Goal: Transaction & Acquisition: Subscribe to service/newsletter

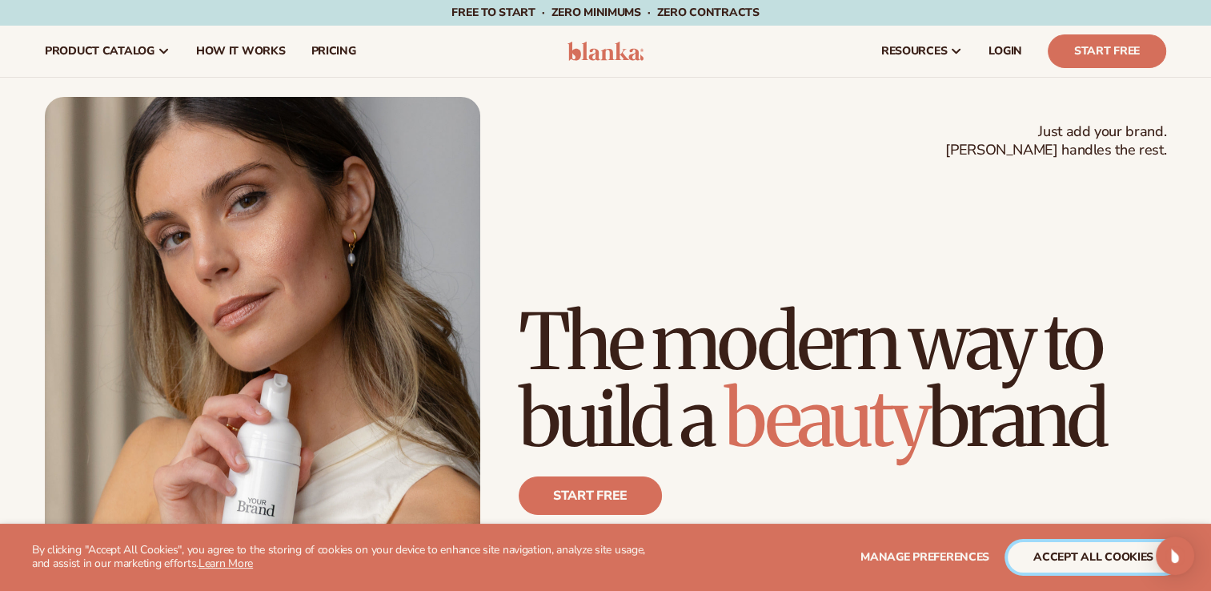
click at [1134, 556] on button "accept all cookies" at bounding box center [1093, 557] width 171 height 30
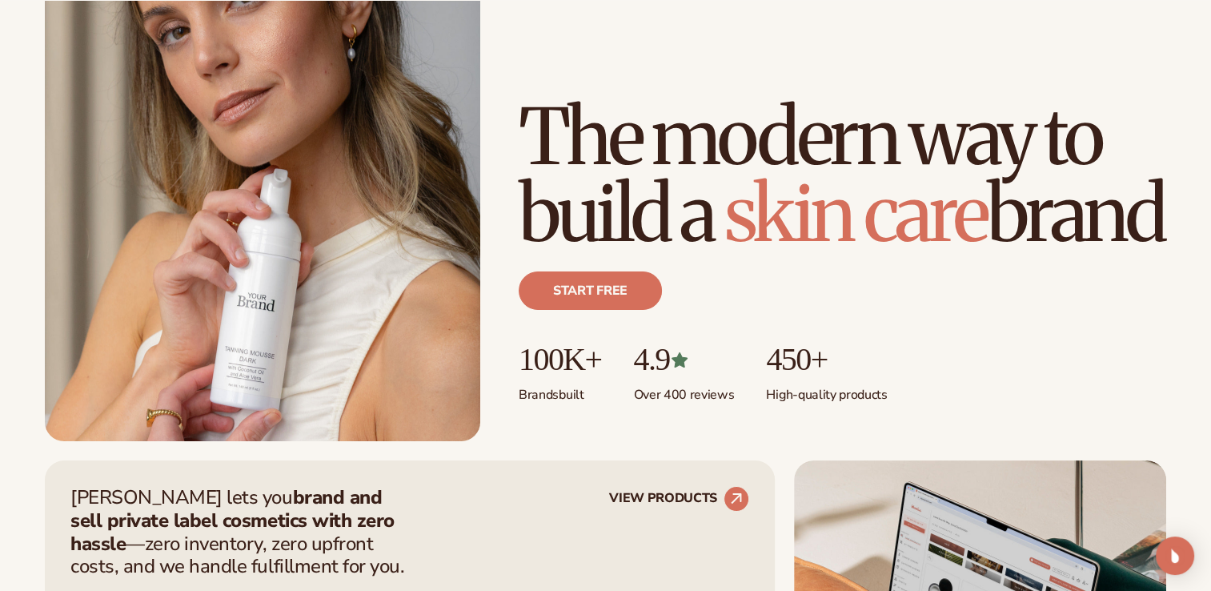
scroll to position [240, 0]
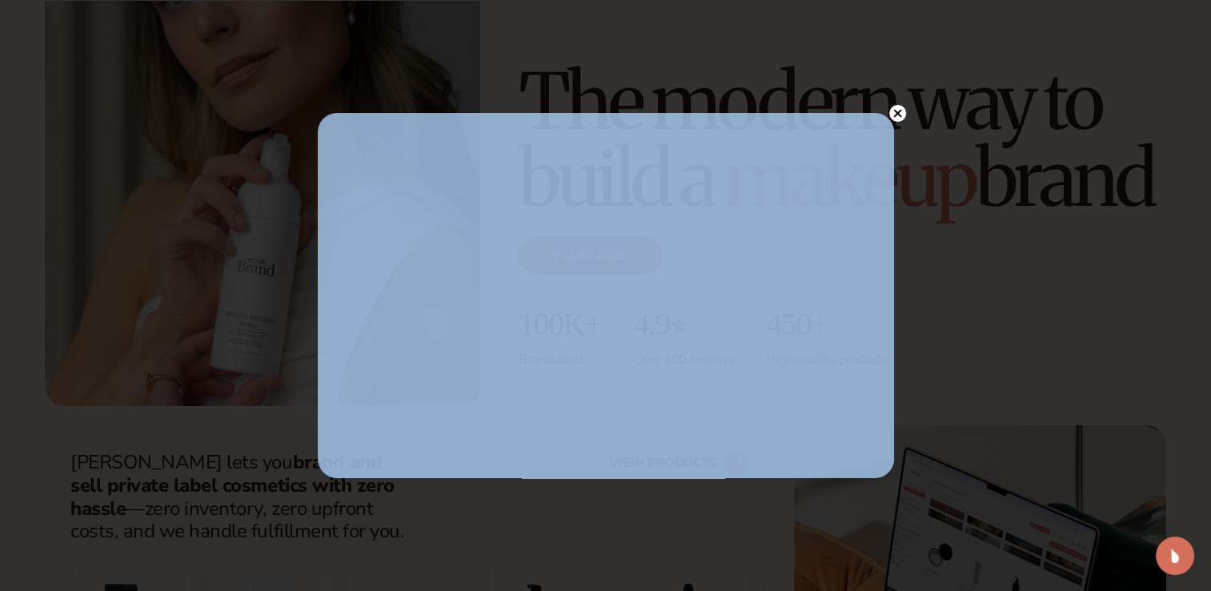
click at [900, 116] on icon at bounding box center [897, 113] width 8 height 8
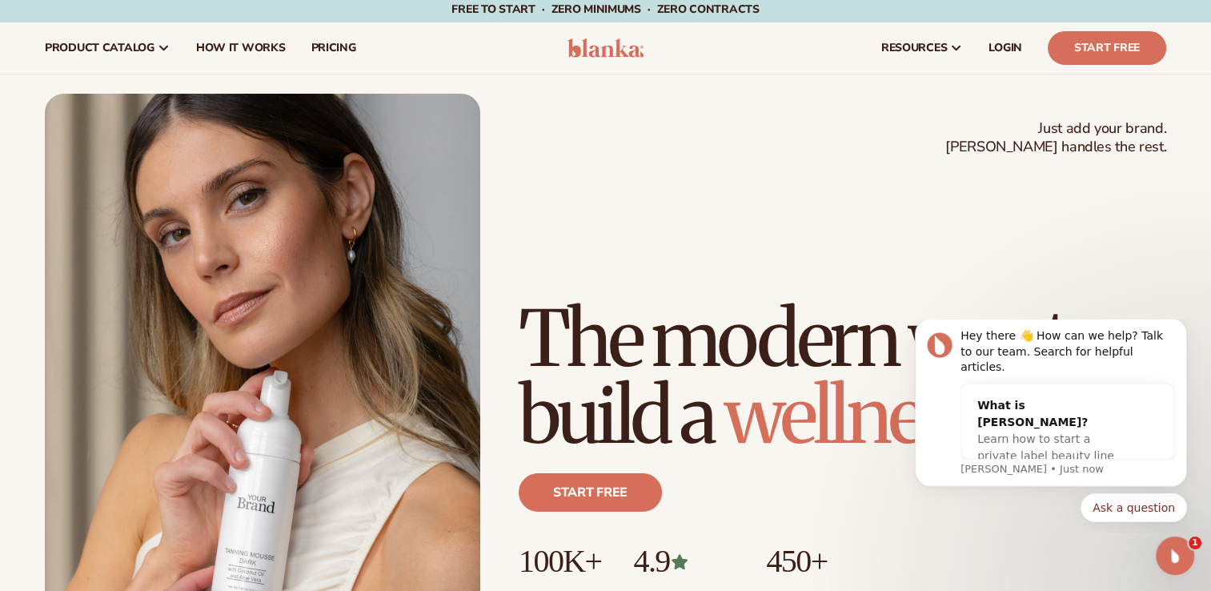
scroll to position [0, 0]
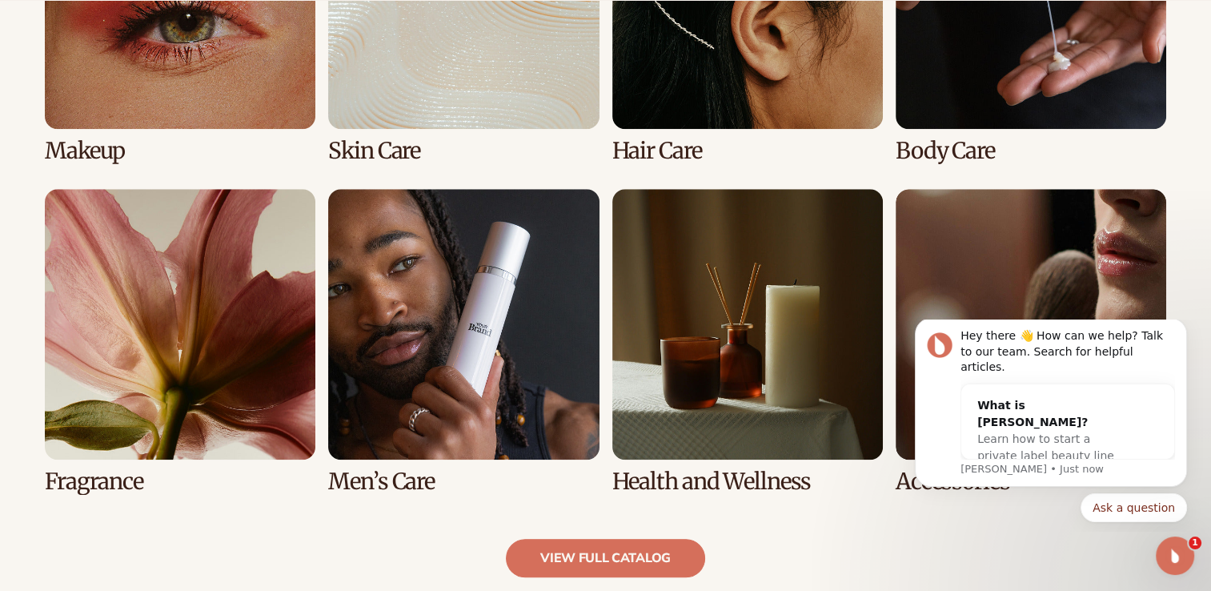
scroll to position [1361, 0]
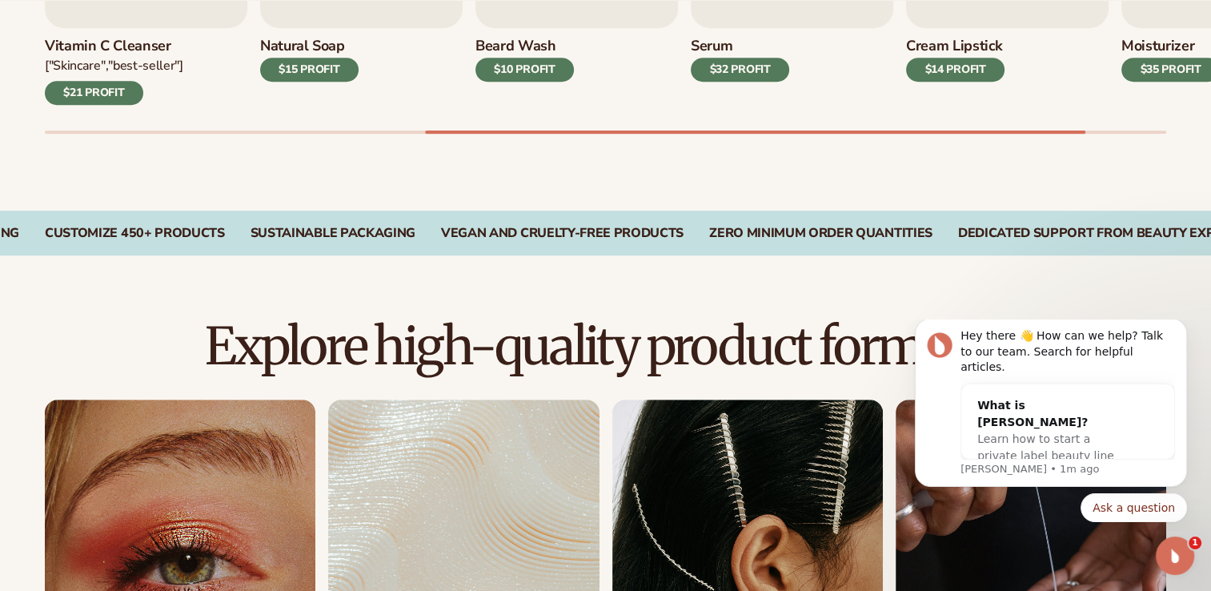
scroll to position [961, 0]
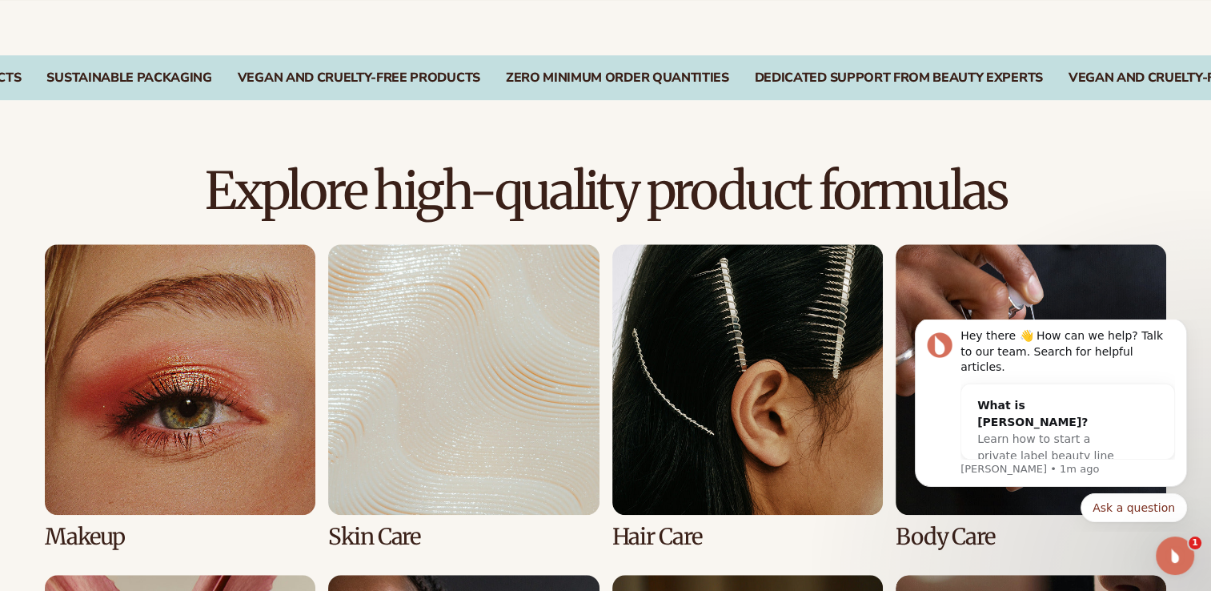
click at [124, 532] on link "1 / 8" at bounding box center [180, 396] width 271 height 305
click at [148, 419] on link "1 / 8" at bounding box center [180, 396] width 271 height 305
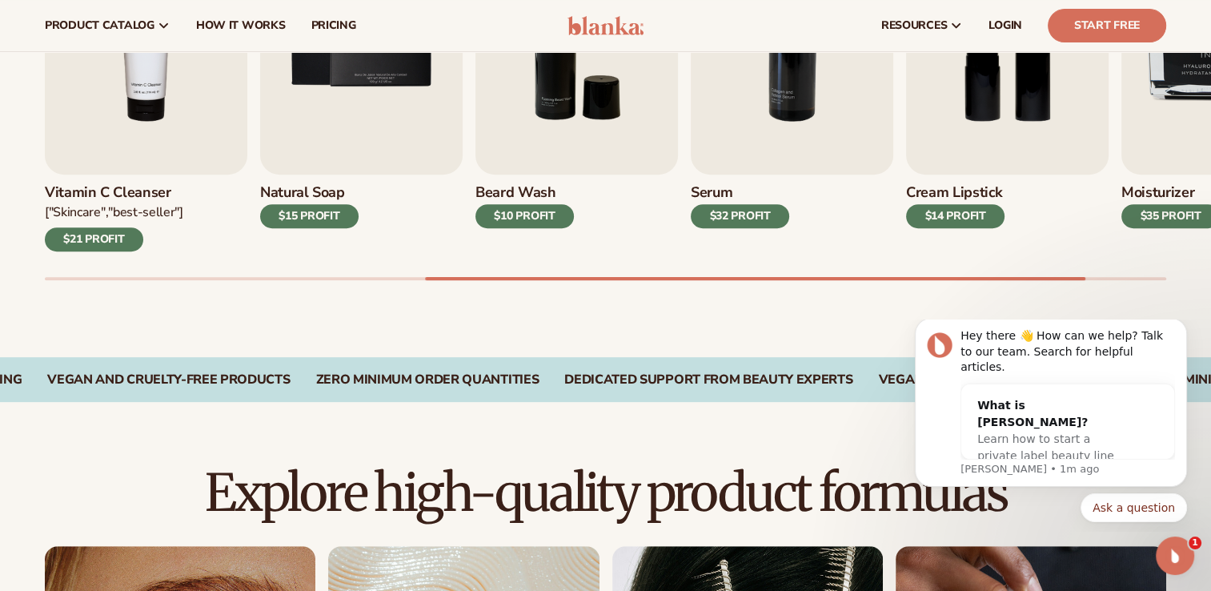
scroll to position [480, 0]
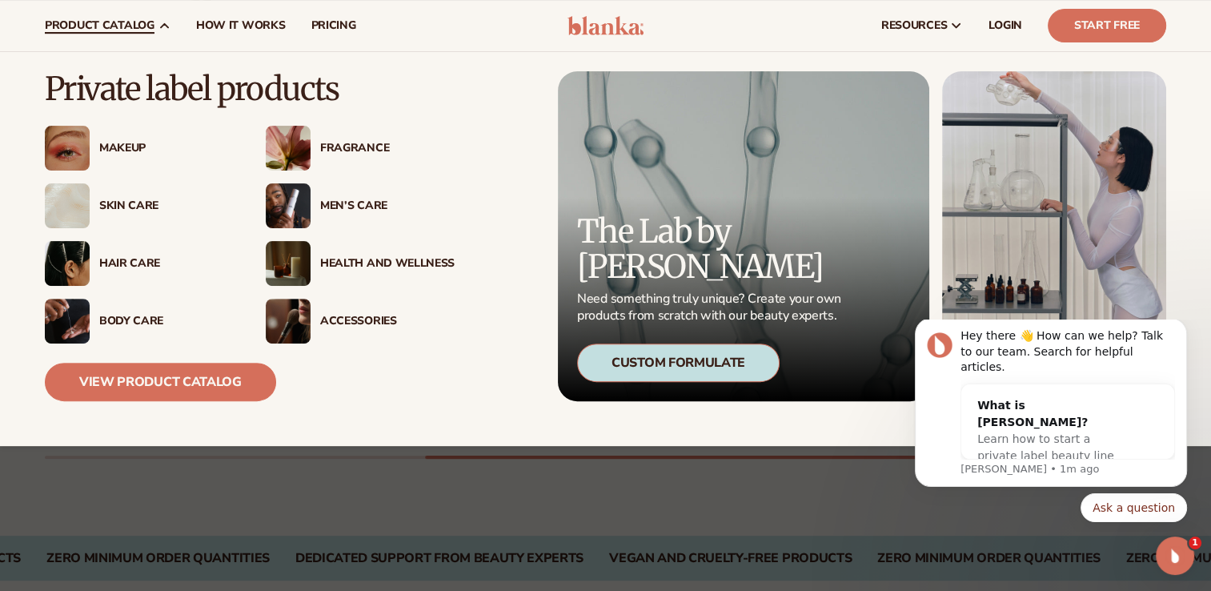
click at [129, 144] on div "Makeup" at bounding box center [166, 149] width 134 height 14
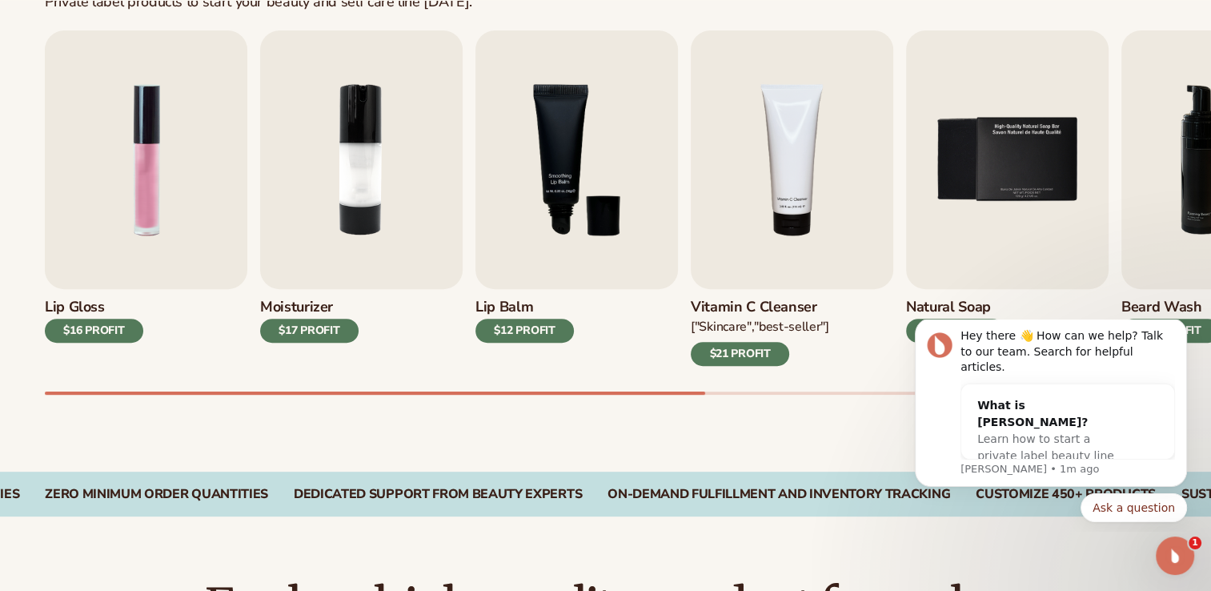
scroll to position [560, 0]
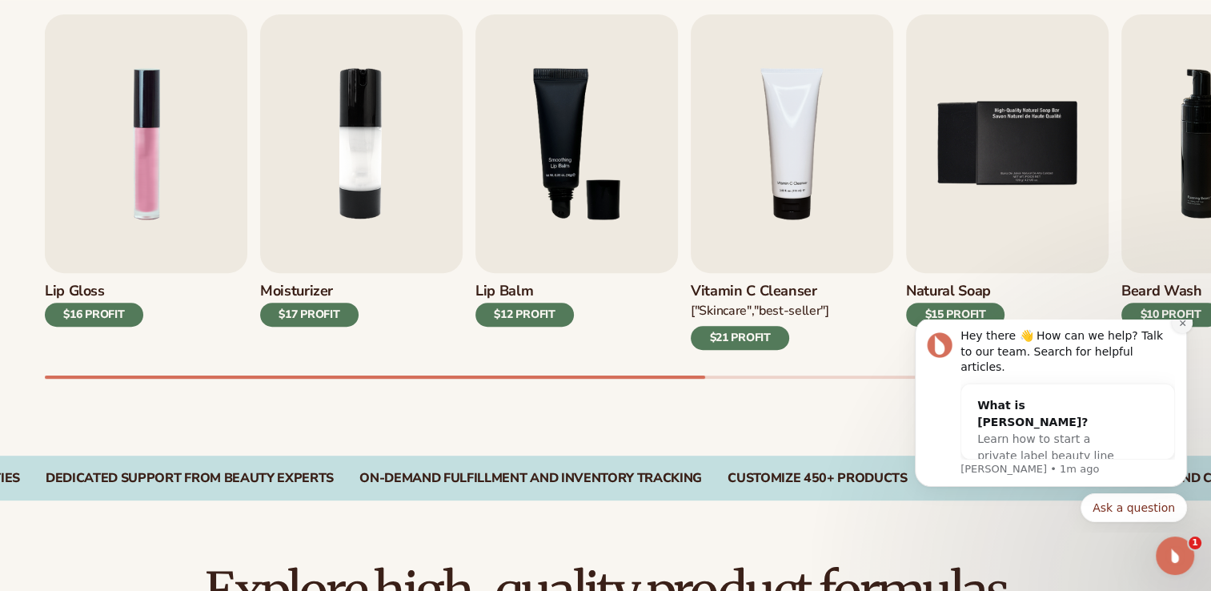
click at [1183, 333] on button "Dismiss notification" at bounding box center [1182, 322] width 21 height 21
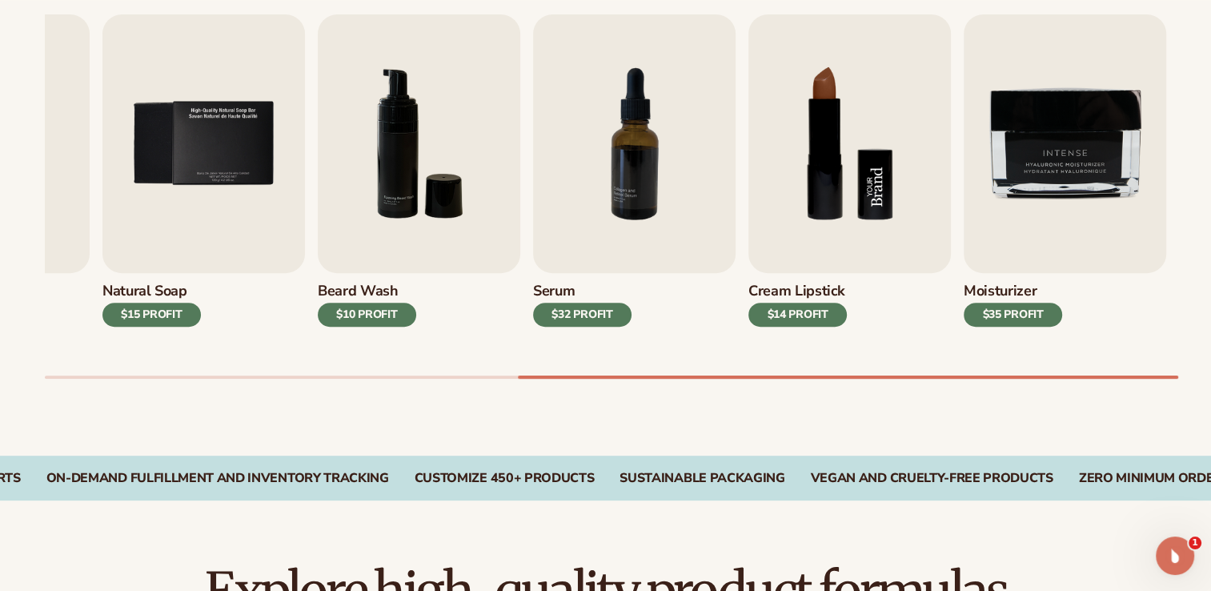
click at [881, 150] on img "8 / 9" at bounding box center [849, 143] width 203 height 259
click at [827, 280] on div "Cream Lipstick $14 PROFIT" at bounding box center [849, 311] width 203 height 77
click at [807, 318] on div "$14 PROFIT" at bounding box center [797, 315] width 98 height 24
click at [817, 245] on img "8 / 9" at bounding box center [849, 143] width 203 height 259
click at [831, 190] on img "8 / 9" at bounding box center [849, 143] width 203 height 259
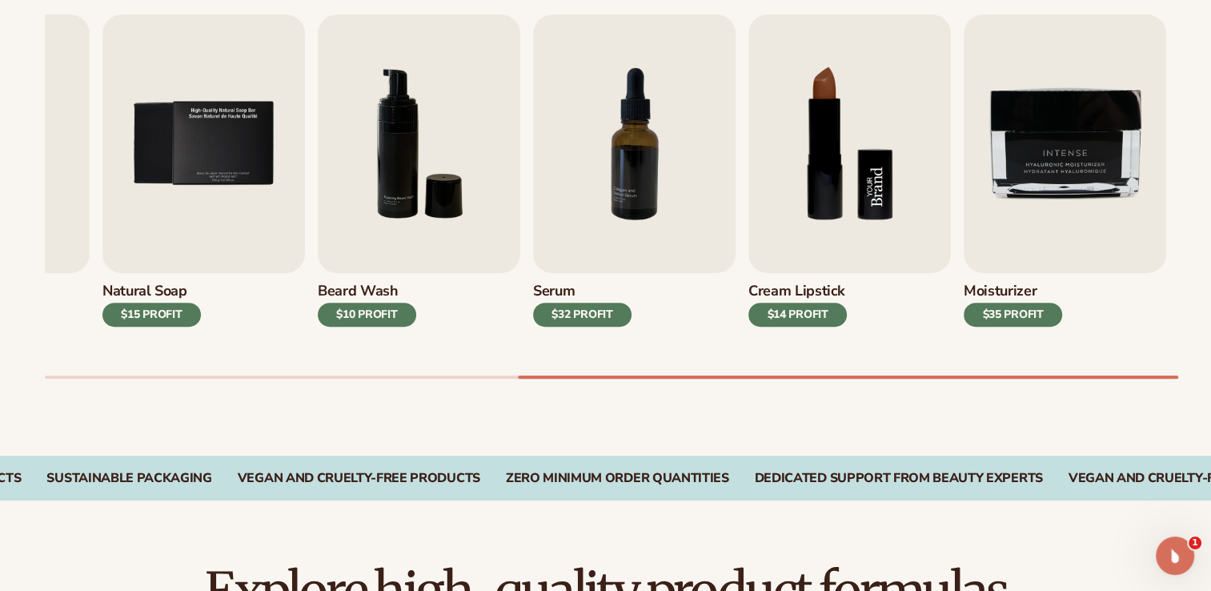
click at [872, 152] on img "8 / 9" at bounding box center [849, 143] width 203 height 259
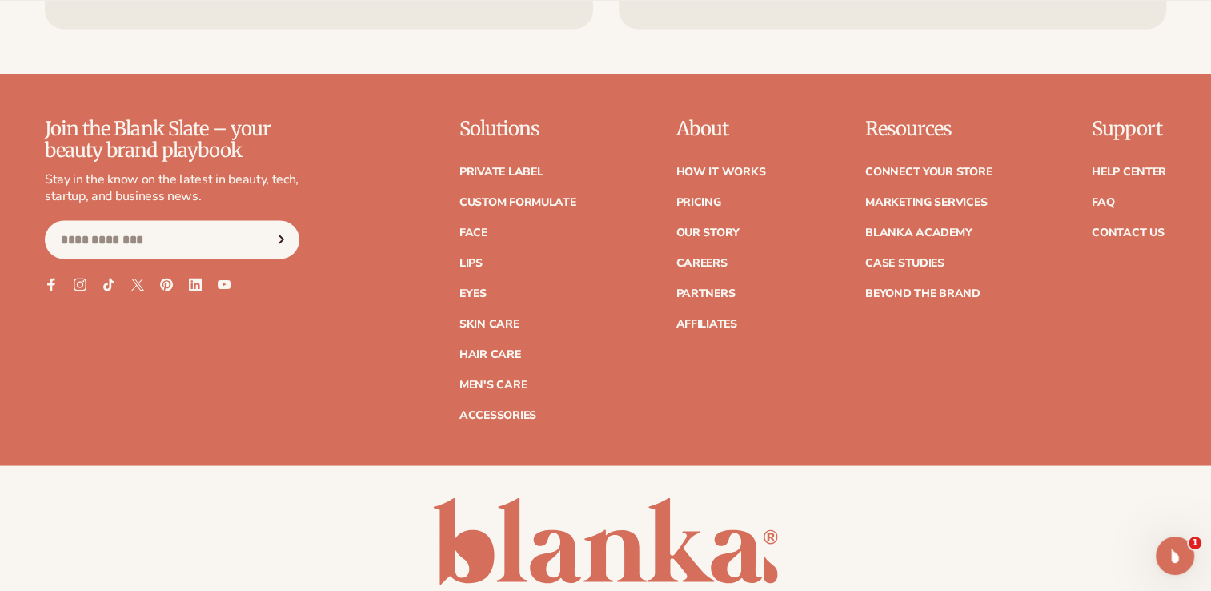
scroll to position [2882, 0]
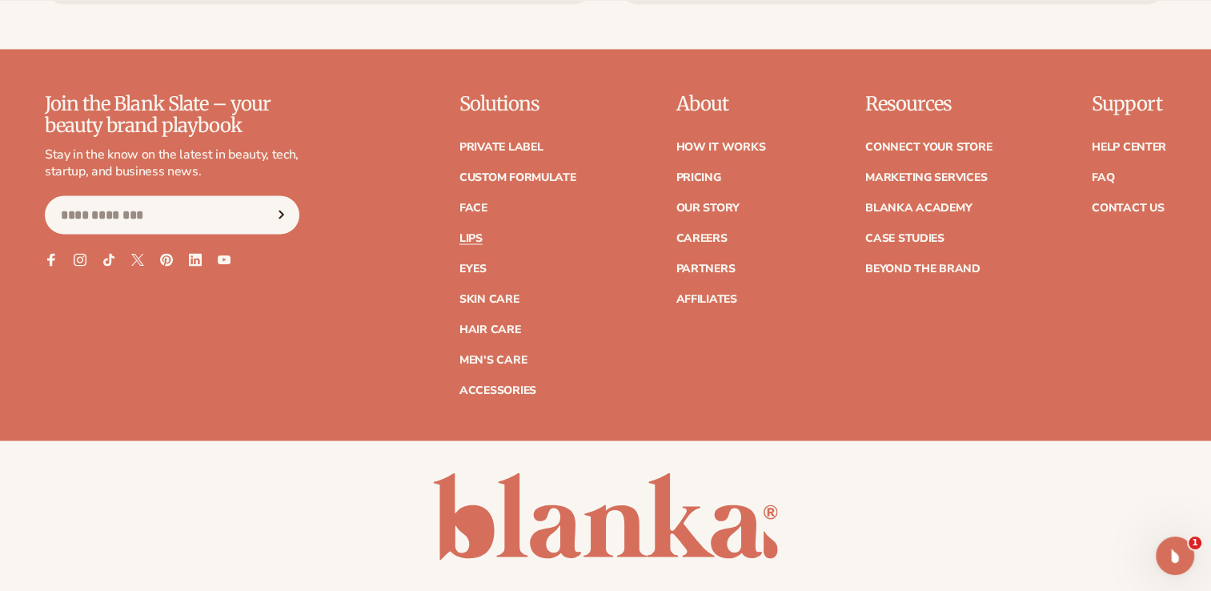
click at [480, 232] on link "Lips" at bounding box center [470, 237] width 23 height 11
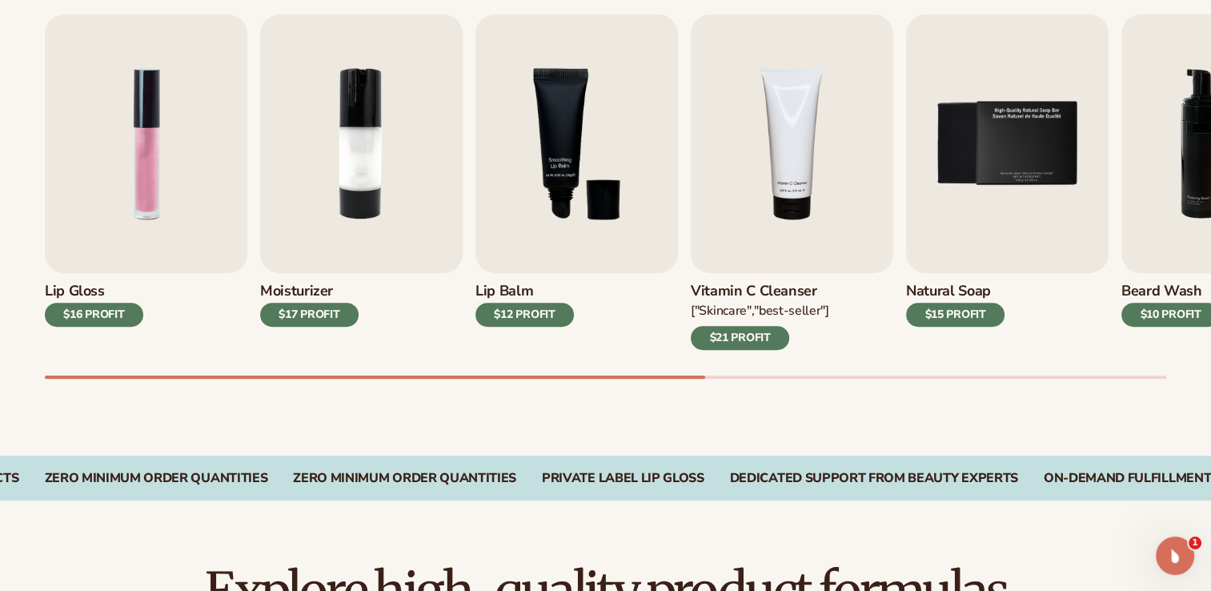
click at [544, 320] on div "$12 PROFIT" at bounding box center [525, 315] width 98 height 24
click at [545, 245] on img "3 / 9" at bounding box center [577, 143] width 203 height 259
click at [596, 189] on img "3 / 9" at bounding box center [577, 143] width 203 height 259
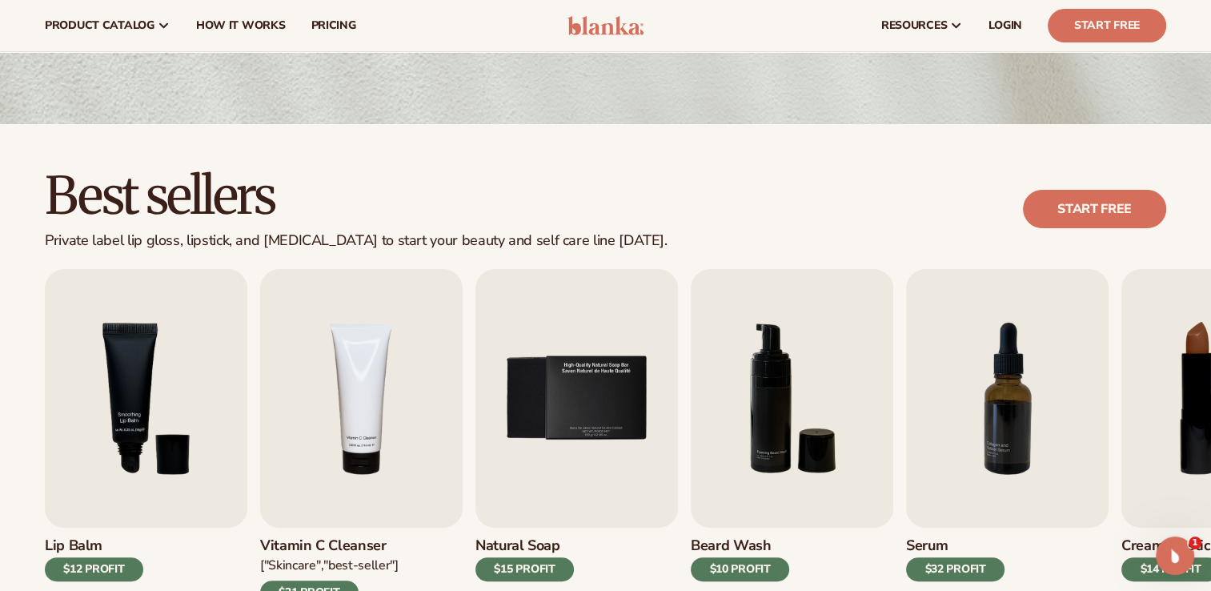
scroll to position [230, 0]
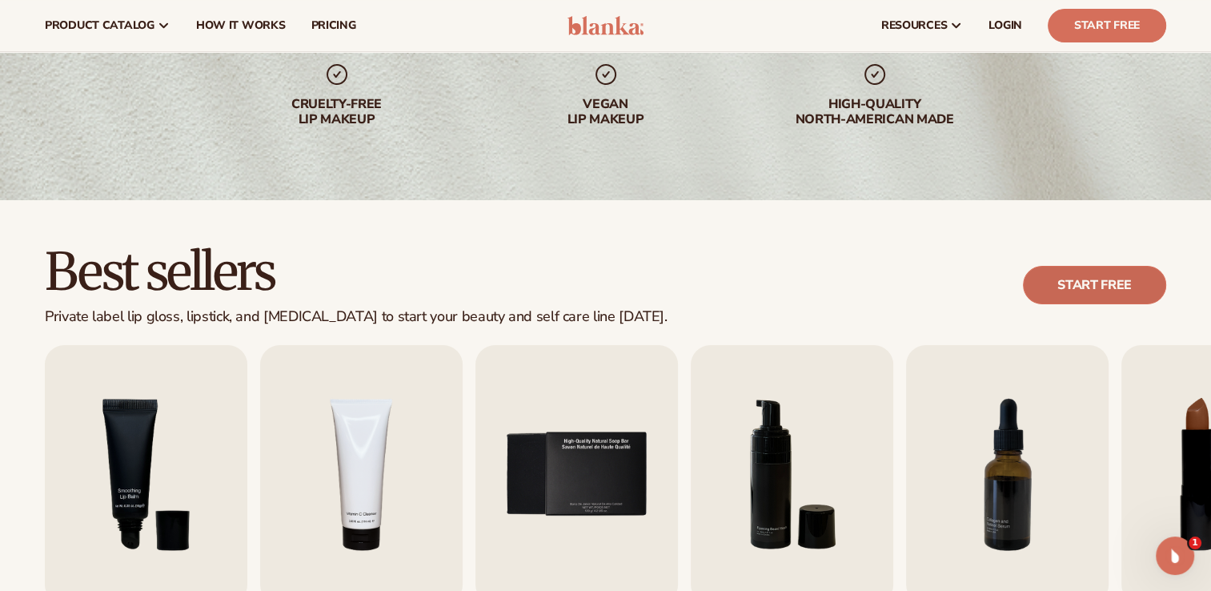
click at [1138, 271] on link "Start free" at bounding box center [1094, 285] width 143 height 38
